Goal: Contribute content: Contribute content

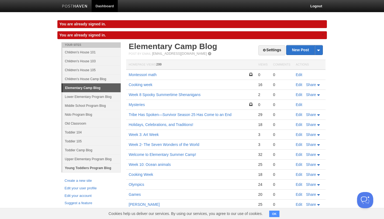
click at [93, 163] on link "Young Toddlers Program Blog" at bounding box center [91, 167] width 58 height 9
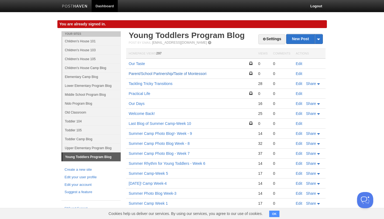
click at [186, 71] on link "Parent/School Partnership/Taste of Montessori" at bounding box center [168, 73] width 78 height 4
click at [300, 73] on link "Edit" at bounding box center [299, 73] width 6 height 4
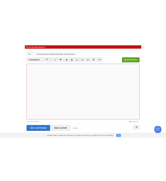
scroll to position [20, 0]
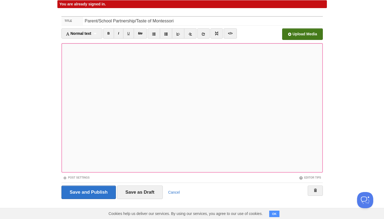
click at [310, 32] on input "file" at bounding box center [140, 35] width 408 height 27
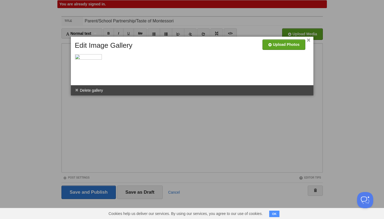
click at [309, 40] on link "×" at bounding box center [309, 40] width 4 height 3
click at [82, 92] on li "Delete gallery" at bounding box center [89, 90] width 36 height 10
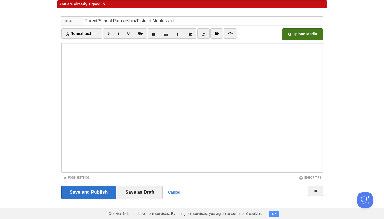
click at [306, 34] on input "file" at bounding box center [140, 35] width 408 height 27
click at [134, 194] on input "Save as Draft" at bounding box center [140, 191] width 46 height 13
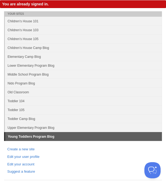
click at [39, 35] on link "Children's House 105" at bounding box center [83, 38] width 157 height 9
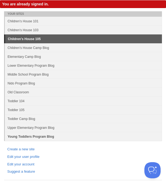
click at [27, 139] on link "Young Toddlers Program Blog" at bounding box center [83, 136] width 157 height 9
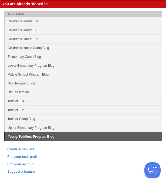
click at [27, 138] on link "Young Toddlers Program Blog" at bounding box center [83, 136] width 156 height 9
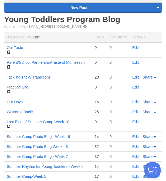
scroll to position [222, 0]
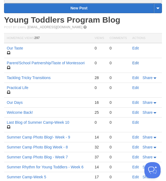
click at [136, 62] on link "Edit" at bounding box center [135, 63] width 6 height 4
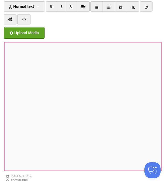
scroll to position [60, 0]
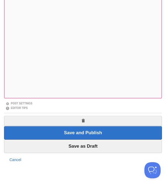
scroll to position [145, 0]
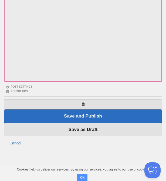
click at [19, 74] on img at bounding box center [25, 67] width 27 height 27
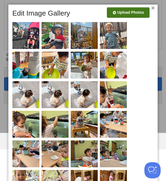
scroll to position [174, 0]
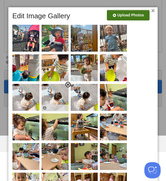
click at [67, 85] on span at bounding box center [68, 85] width 4 height 4
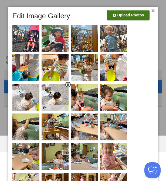
click at [68, 84] on span at bounding box center [68, 85] width 4 height 4
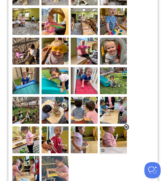
scroll to position [385, 0]
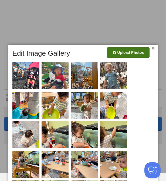
scroll to position [138, 0]
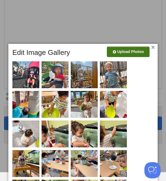
click at [152, 48] on link "×" at bounding box center [153, 47] width 4 height 3
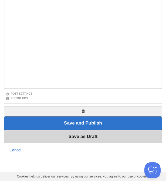
click at [95, 138] on input "Save as Draft" at bounding box center [83, 136] width 158 height 13
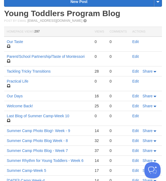
scroll to position [240, 0]
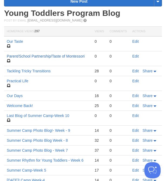
click at [66, 57] on link "Parent/School Partnership/Taste of Montessori" at bounding box center [46, 56] width 78 height 4
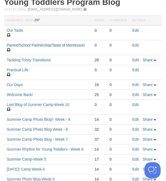
scroll to position [229, 0]
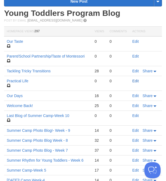
click at [136, 83] on link "Edit" at bounding box center [135, 81] width 6 height 4
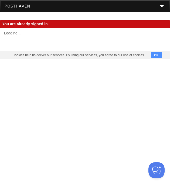
click at [24, 8] on img at bounding box center [18, 7] width 26 height 4
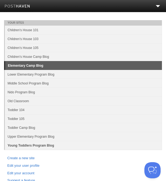
click at [37, 145] on link "Young Toddlers Program Blog" at bounding box center [83, 145] width 157 height 9
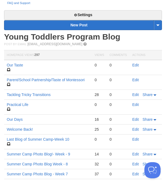
scroll to position [194, 0]
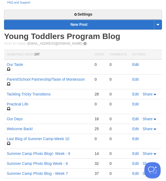
click at [135, 64] on link "Edit" at bounding box center [135, 64] width 6 height 4
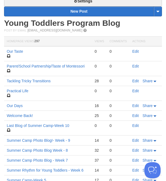
scroll to position [203, 0]
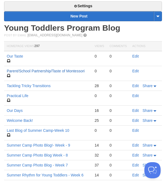
click at [43, 70] on link "Parent/School Partnership/Taste of Montessori" at bounding box center [46, 71] width 78 height 4
click at [136, 95] on link "Edit" at bounding box center [135, 96] width 6 height 4
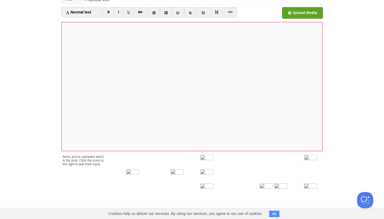
scroll to position [30, 0]
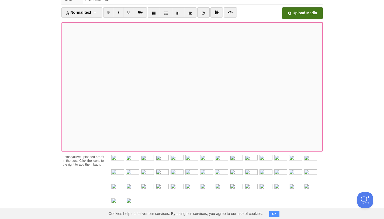
click at [169, 11] on input "file" at bounding box center [140, 14] width 408 height 27
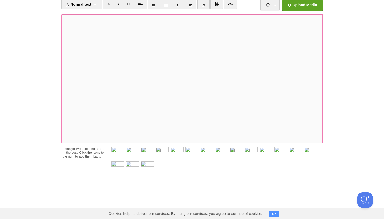
scroll to position [71, 0]
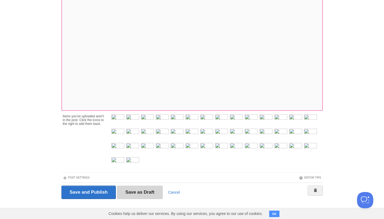
click at [141, 181] on input "Save as Draft" at bounding box center [140, 191] width 46 height 13
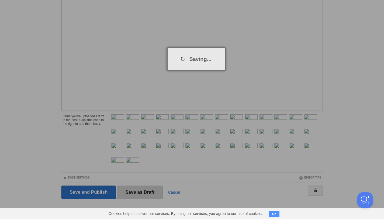
scroll to position [0, 0]
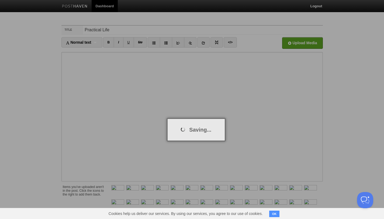
click at [83, 3] on div at bounding box center [192, 109] width 384 height 219
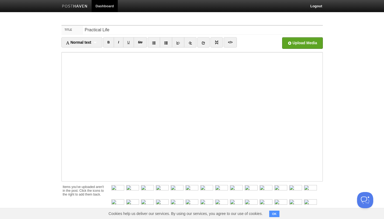
click at [81, 6] on img at bounding box center [75, 7] width 26 height 4
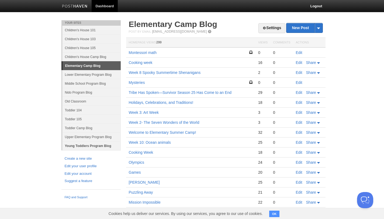
click at [91, 148] on link "Young Toddlers Program Blog" at bounding box center [91, 145] width 58 height 9
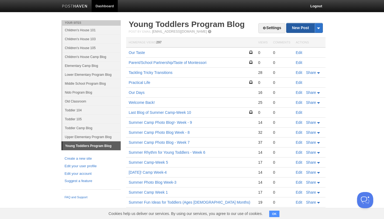
click at [298, 28] on link "New Post" at bounding box center [304, 27] width 36 height 9
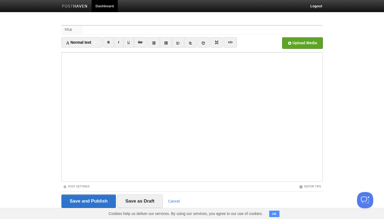
click at [116, 180] on iframe at bounding box center [191, 116] width 261 height 129
click at [300, 44] on input "file" at bounding box center [140, 44] width 408 height 27
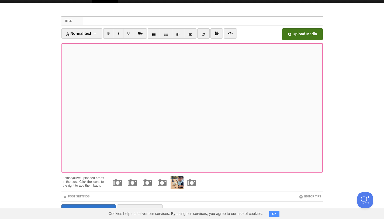
scroll to position [28, 0]
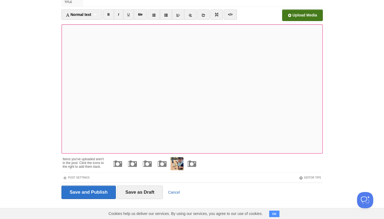
click at [173, 191] on link "Cancel" at bounding box center [174, 192] width 12 height 4
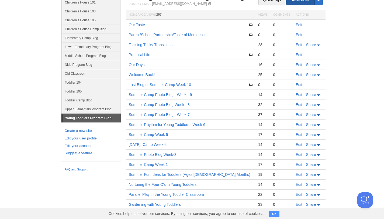
click at [296, 2] on link "New Post" at bounding box center [304, -1] width 36 height 9
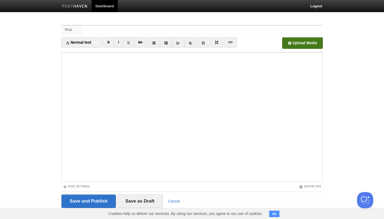
click at [317, 42] on input "file" at bounding box center [140, 44] width 408 height 27
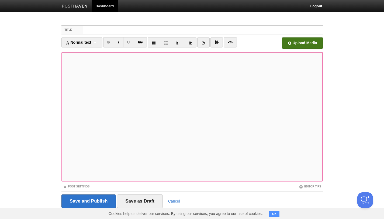
scroll to position [9, 0]
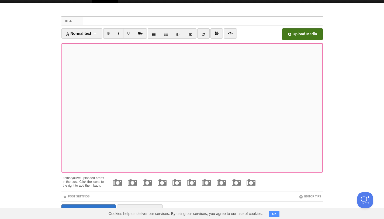
click at [295, 30] on input "file" at bounding box center [140, 35] width 408 height 27
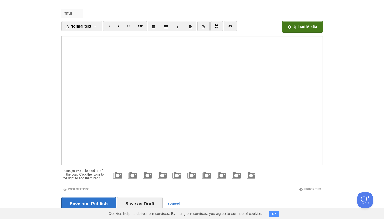
scroll to position [28, 0]
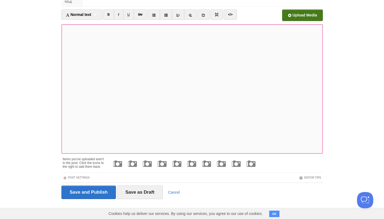
click at [314, 14] on input "file" at bounding box center [140, 16] width 408 height 27
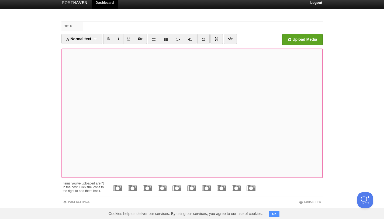
scroll to position [3, 0]
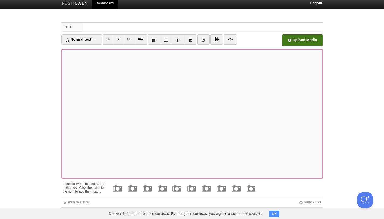
click at [285, 41] on input "file" at bounding box center [140, 41] width 408 height 27
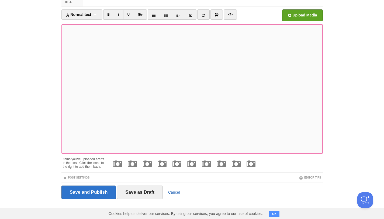
click at [176, 192] on link "Cancel" at bounding box center [174, 192] width 12 height 4
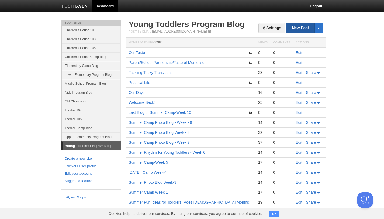
click at [294, 27] on link "New Post" at bounding box center [304, 27] width 36 height 9
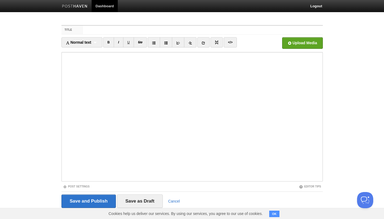
click at [292, 49] on div "Upload Media" at bounding box center [289, 44] width 65 height 15
click at [292, 45] on input "file" at bounding box center [140, 44] width 408 height 27
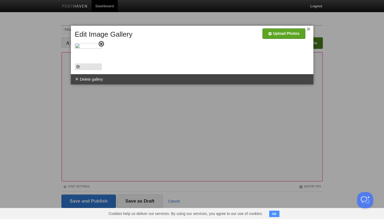
click at [82, 58] on img at bounding box center [88, 56] width 27 height 27
click at [285, 34] on input "file" at bounding box center [122, 35] width 408 height 27
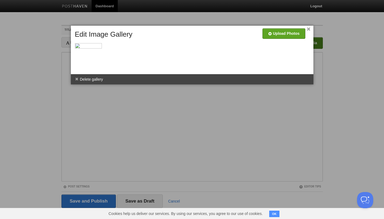
click at [309, 31] on link "×" at bounding box center [309, 29] width 4 height 3
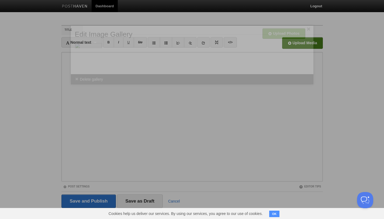
click at [0, 0] on span at bounding box center [0, 0] width 0 height 0
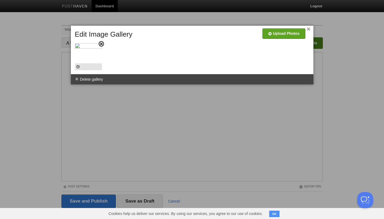
click at [99, 45] on span at bounding box center [101, 44] width 4 height 4
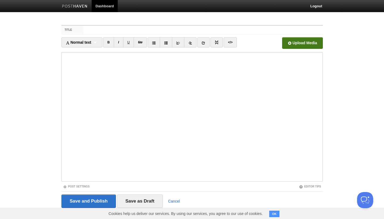
click at [173, 199] on link "Cancel" at bounding box center [174, 201] width 12 height 4
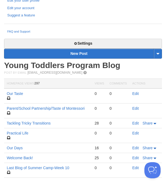
scroll to position [160, 0]
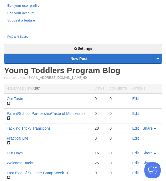
click at [22, 138] on link "Practical Life" at bounding box center [18, 138] width 22 height 4
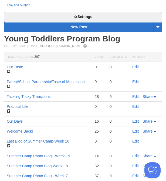
scroll to position [205, 0]
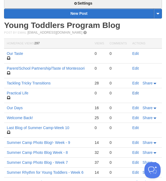
click at [136, 93] on link "Edit" at bounding box center [135, 93] width 6 height 4
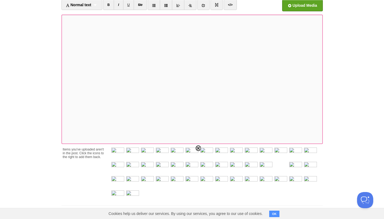
scroll to position [51, 0]
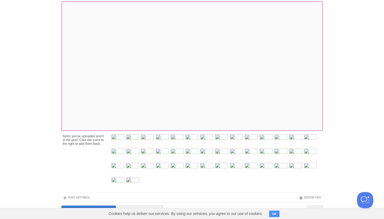
click at [271, 216] on button "OK" at bounding box center [274, 213] width 11 height 6
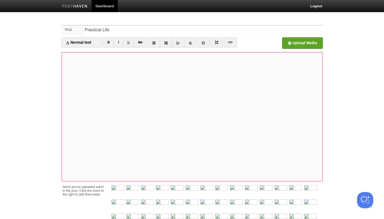
scroll to position [3, 0]
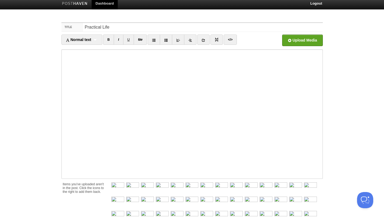
click at [100, 6] on link "Dashboard" at bounding box center [105, 3] width 26 height 12
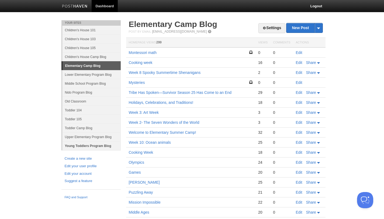
click at [113, 144] on link "Young Toddlers Program Blog" at bounding box center [91, 145] width 58 height 9
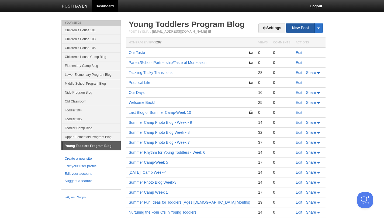
click at [301, 28] on link "New Post" at bounding box center [304, 27] width 36 height 9
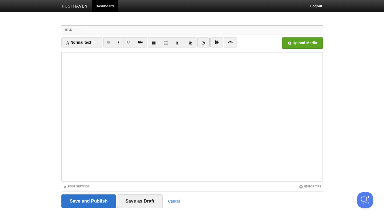
click at [91, 30] on input "Title" at bounding box center [202, 30] width 239 height 9
type input "Practical Life"
drag, startPoint x: 91, startPoint y: 30, endPoint x: 133, endPoint y: 204, distance: 179.5
click at [133, 204] on input "Save as Draft" at bounding box center [140, 200] width 46 height 13
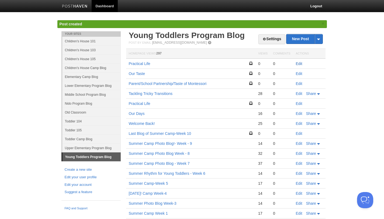
click at [299, 65] on link "Edit" at bounding box center [299, 63] width 6 height 4
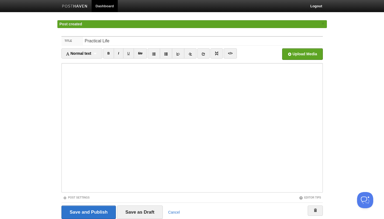
click at [290, 58] on input "file" at bounding box center [140, 55] width 408 height 27
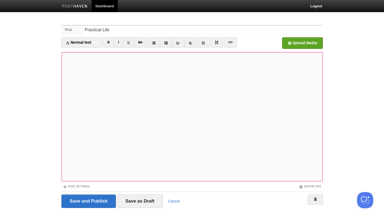
click at [67, 162] on div at bounding box center [192, 109] width 384 height 219
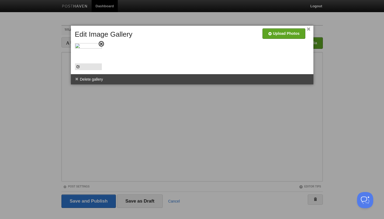
click at [90, 49] on img at bounding box center [88, 56] width 27 height 27
click at [92, 54] on img at bounding box center [88, 56] width 27 height 27
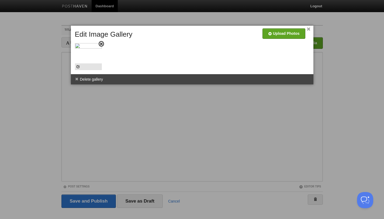
click at [102, 44] on span at bounding box center [101, 44] width 4 height 4
click at [308, 30] on link "×" at bounding box center [309, 29] width 4 height 3
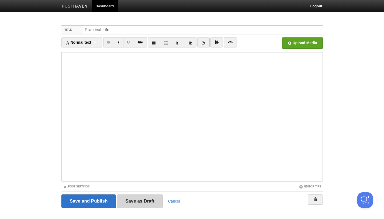
click at [135, 202] on input "Save as Draft" at bounding box center [140, 200] width 46 height 13
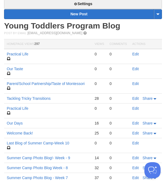
scroll to position [207, 0]
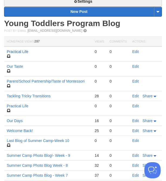
click at [22, 50] on link "Practical Life" at bounding box center [18, 52] width 22 height 4
click at [78, 81] on link "Parent/School Partnership/Taste of Montessori" at bounding box center [46, 81] width 78 height 4
click at [134, 81] on link "Edit" at bounding box center [135, 81] width 6 height 4
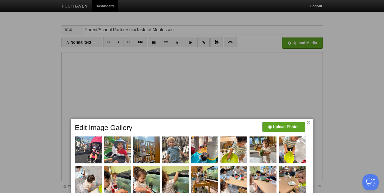
click at [41, 89] on div at bounding box center [192, 96] width 384 height 193
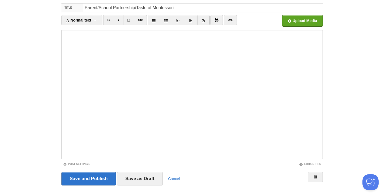
scroll to position [34, 0]
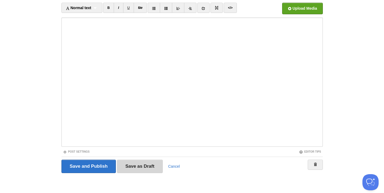
click at [131, 164] on input "Save as Draft" at bounding box center [140, 166] width 46 height 13
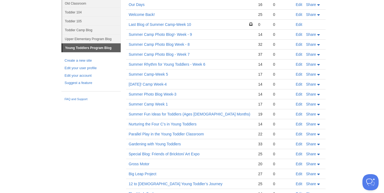
scroll to position [98, 0]
click at [301, 144] on link "Edit" at bounding box center [299, 144] width 6 height 4
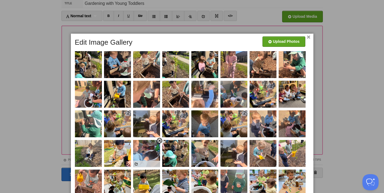
scroll to position [26, 0]
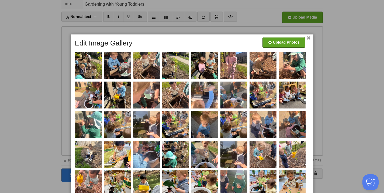
click at [42, 99] on div at bounding box center [192, 96] width 384 height 193
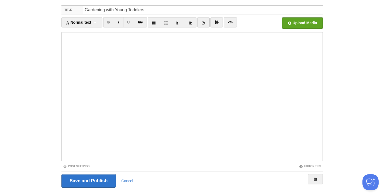
scroll to position [0, 0]
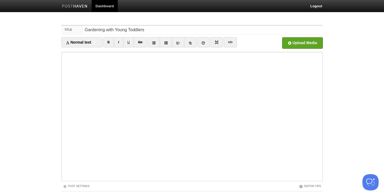
click at [106, 5] on link "Dashboard" at bounding box center [105, 6] width 26 height 12
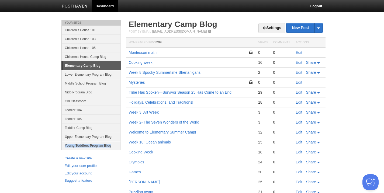
click at [84, 144] on link "Young Toddlers Program Blog" at bounding box center [91, 145] width 58 height 9
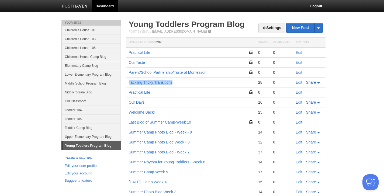
click at [296, 71] on link "Edit" at bounding box center [299, 72] width 6 height 4
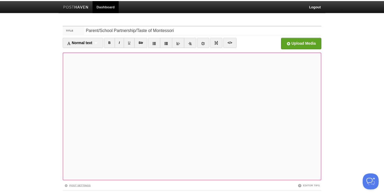
scroll to position [34, 0]
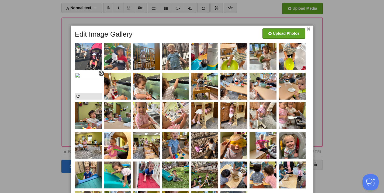
click at [102, 80] on img at bounding box center [88, 86] width 27 height 27
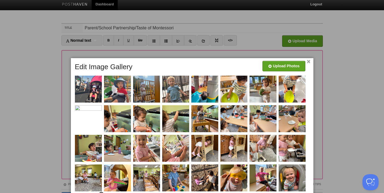
scroll to position [0, 0]
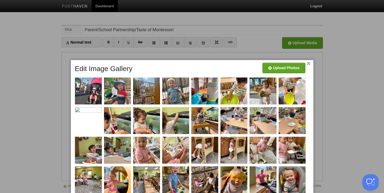
click at [308, 64] on link "×" at bounding box center [309, 63] width 4 height 3
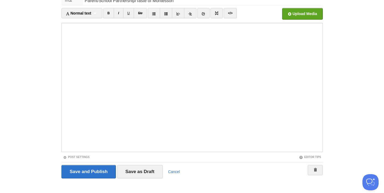
scroll to position [34, 0]
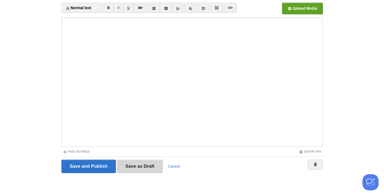
click at [130, 166] on input "Save as Draft" at bounding box center [140, 166] width 46 height 13
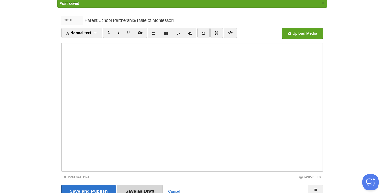
scroll to position [20, 0]
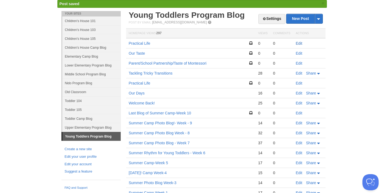
click at [302, 43] on link "Edit" at bounding box center [299, 43] width 6 height 4
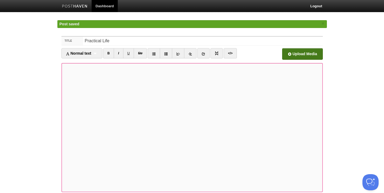
click at [290, 53] on input "file" at bounding box center [140, 55] width 408 height 27
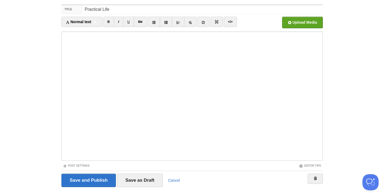
scroll to position [22, 0]
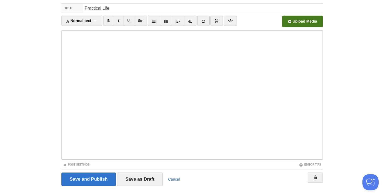
click at [293, 18] on input "file" at bounding box center [140, 22] width 408 height 27
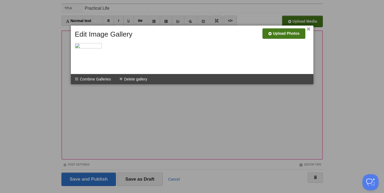
click at [285, 35] on input "file" at bounding box center [122, 35] width 408 height 27
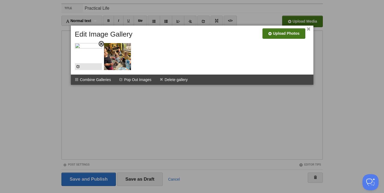
click at [100, 44] on span at bounding box center [101, 44] width 4 height 4
click at [291, 33] on input "file" at bounding box center [122, 35] width 408 height 27
click at [100, 44] on span at bounding box center [101, 44] width 4 height 4
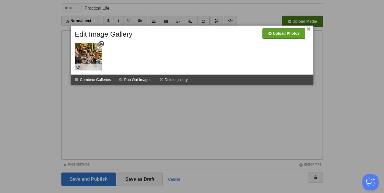
click at [101, 43] on span at bounding box center [101, 44] width 4 height 4
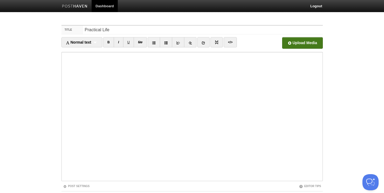
scroll to position [34, 0]
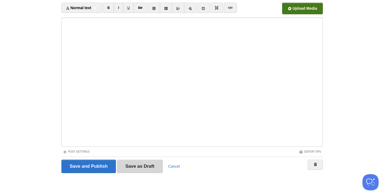
click at [137, 161] on input "Save as Draft" at bounding box center [140, 166] width 46 height 13
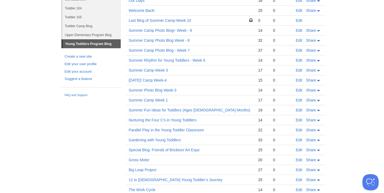
scroll to position [114, 0]
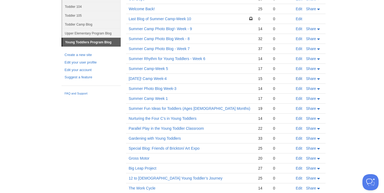
click at [300, 78] on link "Edit" at bounding box center [299, 78] width 6 height 4
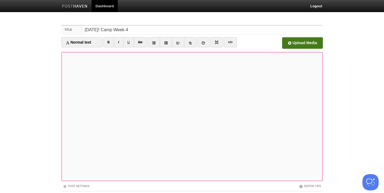
click at [308, 46] on input "file" at bounding box center [140, 44] width 408 height 27
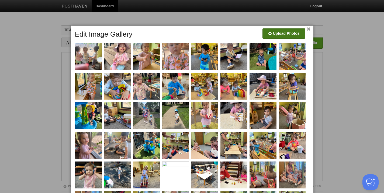
click at [290, 31] on input "file" at bounding box center [122, 35] width 408 height 27
click at [200, 111] on img at bounding box center [204, 115] width 27 height 27
click at [202, 109] on img at bounding box center [204, 115] width 27 height 27
click at [308, 28] on link "×" at bounding box center [309, 29] width 4 height 3
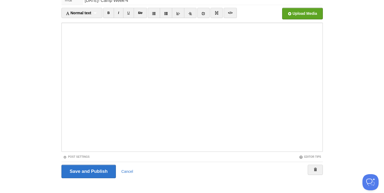
scroll to position [30, 0]
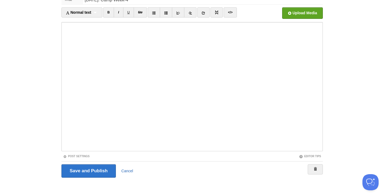
click at [126, 173] on link "Cancel" at bounding box center [127, 171] width 12 height 4
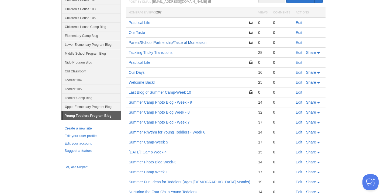
click at [203, 44] on link "Parent/School Partnership/Taste of Montessori" at bounding box center [168, 42] width 78 height 4
click at [179, 44] on link "Parent/School Partnership/Taste of Montessori" at bounding box center [168, 42] width 78 height 4
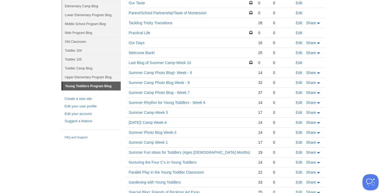
scroll to position [61, 0]
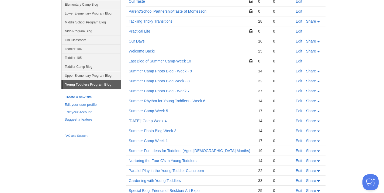
click at [156, 121] on link "[DATE]! Camp Week-4" at bounding box center [148, 121] width 38 height 4
